Goal: Task Accomplishment & Management: Manage account settings

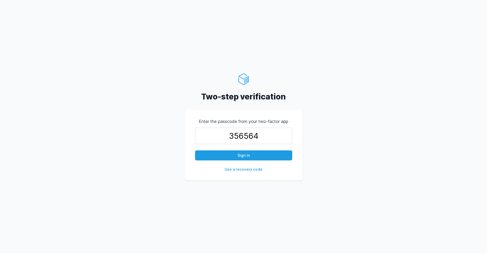
type input "356564"
click at [195, 150] on button "Sign in" at bounding box center [243, 155] width 97 height 10
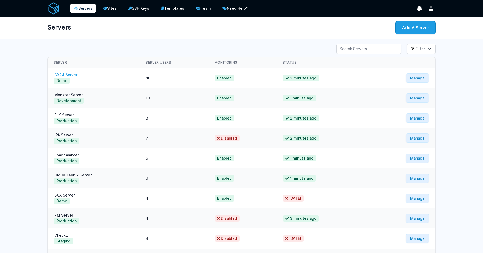
click at [66, 77] on link "CX24 Server" at bounding box center [66, 75] width 24 height 4
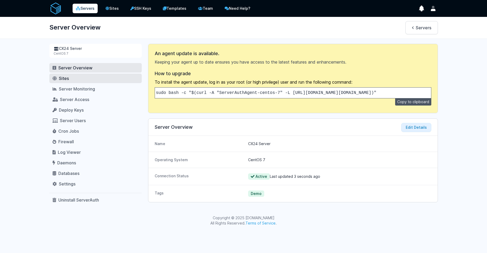
click at [85, 80] on link "Sites" at bounding box center [95, 79] width 92 height 10
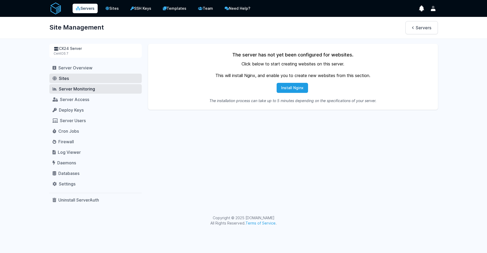
click at [84, 88] on span "Server Monitoring" at bounding box center [77, 88] width 36 height 5
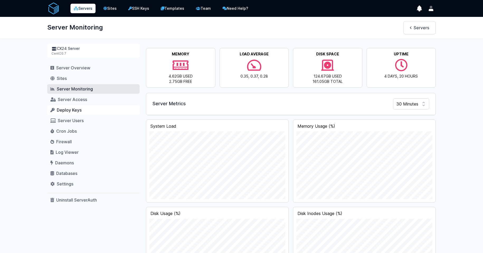
scroll to position [246, 389]
click at [83, 111] on link "Deploy Keys" at bounding box center [93, 110] width 92 height 10
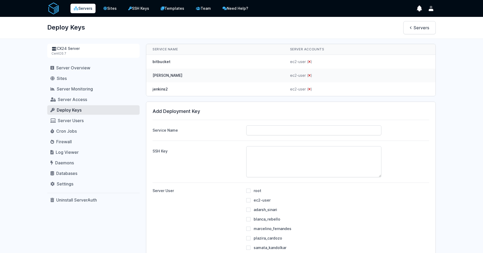
click at [83, 105] on nav "Server Overview Sites Server Monitoring Server Access Deploy Keys Server Users …" at bounding box center [93, 134] width 92 height 142
click at [83, 101] on span "Server Access" at bounding box center [72, 99] width 29 height 5
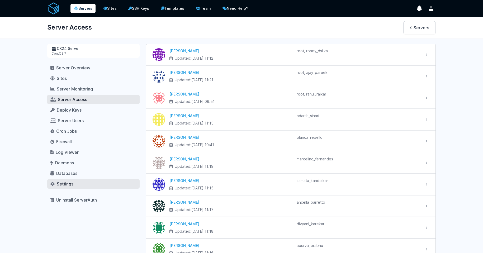
click at [75, 186] on link "Settings" at bounding box center [93, 184] width 92 height 10
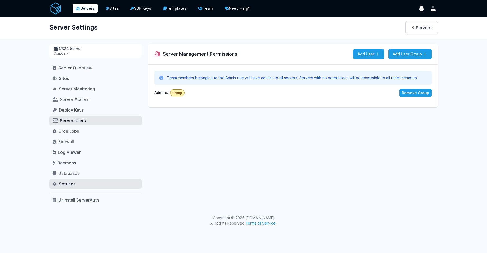
click at [77, 121] on span "Server Users" at bounding box center [73, 120] width 26 height 5
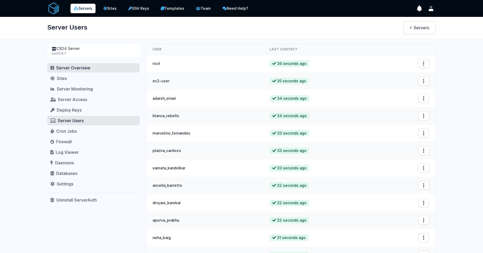
click at [83, 67] on span "Server Overview" at bounding box center [73, 67] width 34 height 5
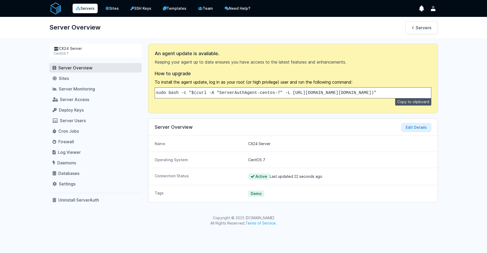
click at [87, 8] on link "Servers" at bounding box center [85, 9] width 25 height 10
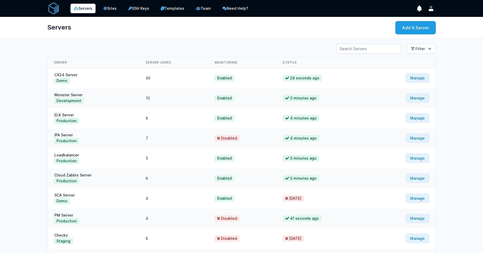
click at [409, 34] on div "Servers Add A Server" at bounding box center [241, 28] width 405 height 22
click at [410, 32] on link "Add A Server" at bounding box center [415, 27] width 40 height 13
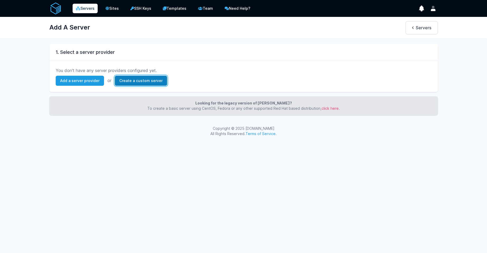
click at [148, 84] on link "Create a custom server" at bounding box center [141, 81] width 52 height 10
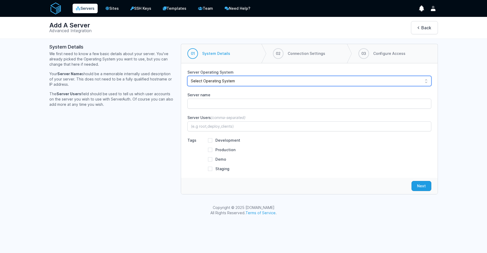
drag, startPoint x: 228, startPoint y: 80, endPoint x: 160, endPoint y: 152, distance: 99.2
click at [160, 152] on div "System Details We first need to know a few basic details about your server. You…" at bounding box center [243, 119] width 389 height 151
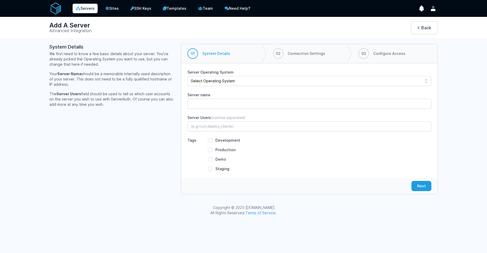
click at [76, 7] on icon at bounding box center [78, 9] width 5 height 4
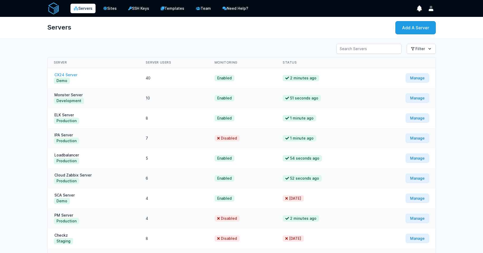
click at [62, 76] on link "CX24 Server" at bounding box center [66, 75] width 24 height 4
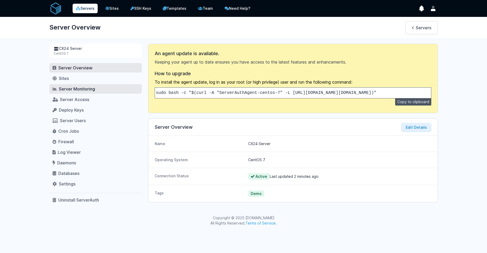
click at [68, 88] on span "Server Monitoring" at bounding box center [77, 88] width 36 height 5
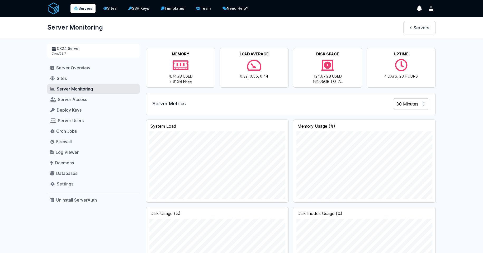
scroll to position [63, 0]
